Goal: Check status: Check status

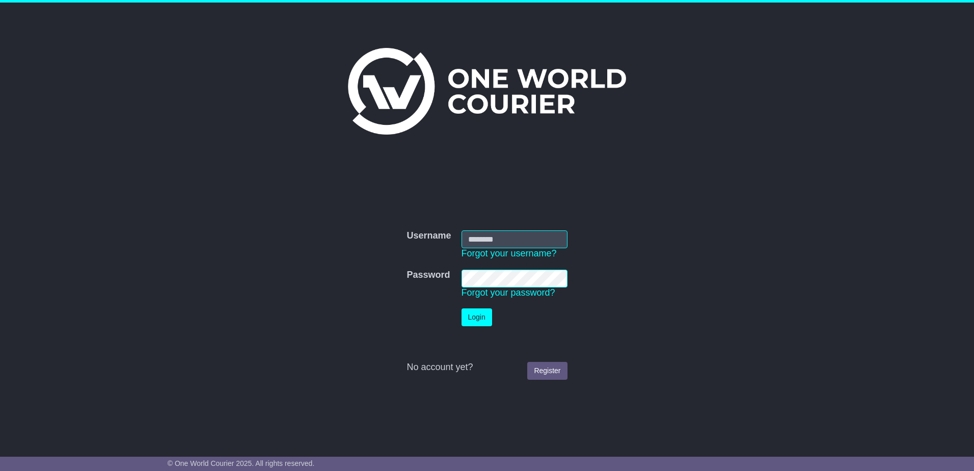
type input "**********"
click at [474, 319] on button "Login" at bounding box center [477, 317] width 31 height 18
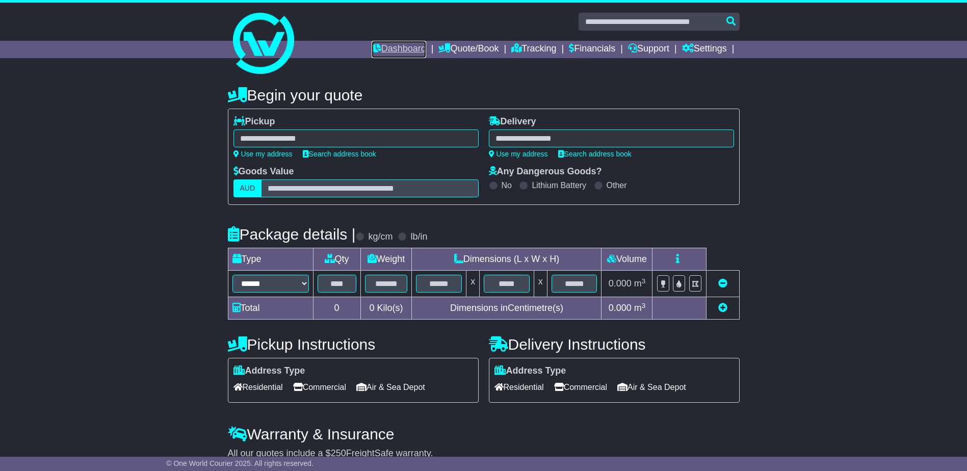
click at [383, 49] on link "Dashboard" at bounding box center [398, 49] width 55 height 17
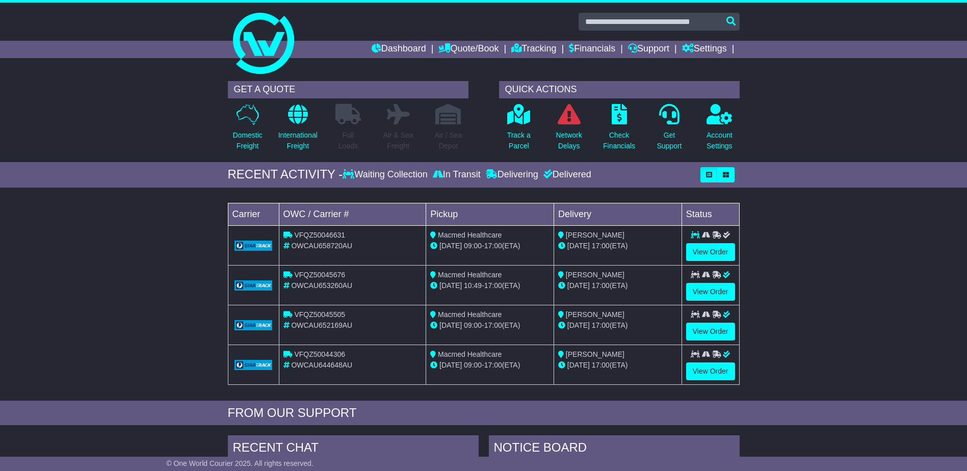
scroll to position [255, 0]
click at [715, 249] on link "View Order" at bounding box center [710, 252] width 49 height 18
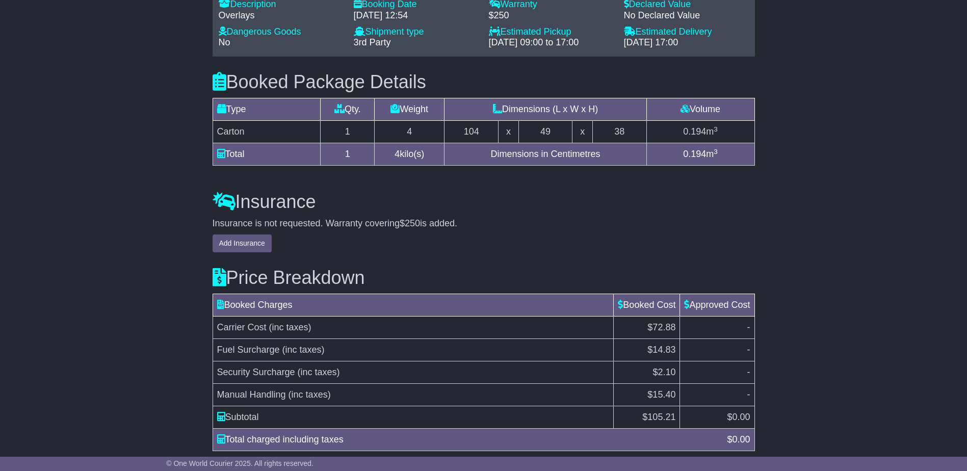
scroll to position [951, 0]
